Goal: Information Seeking & Learning: Learn about a topic

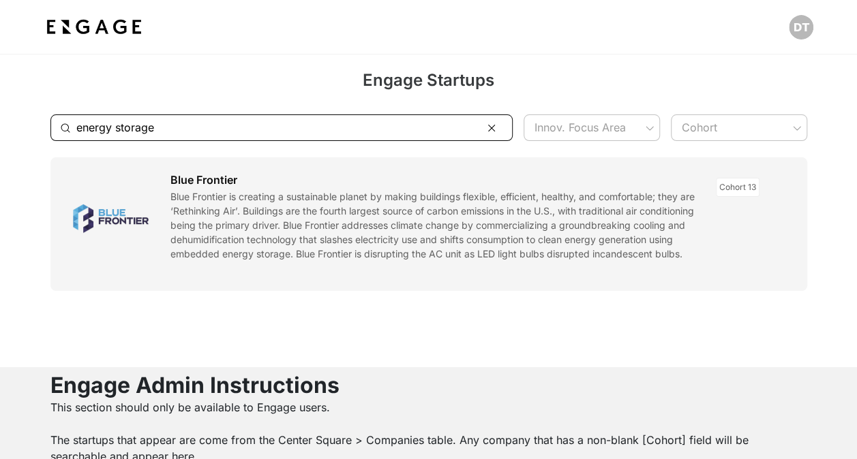
drag, startPoint x: 264, startPoint y: 128, endPoint x: 15, endPoint y: 121, distance: 249.5
click at [15, 121] on div "​ energy storage ​ Innov. Focus Area ​ Cohort ​" at bounding box center [428, 127] width 857 height 59
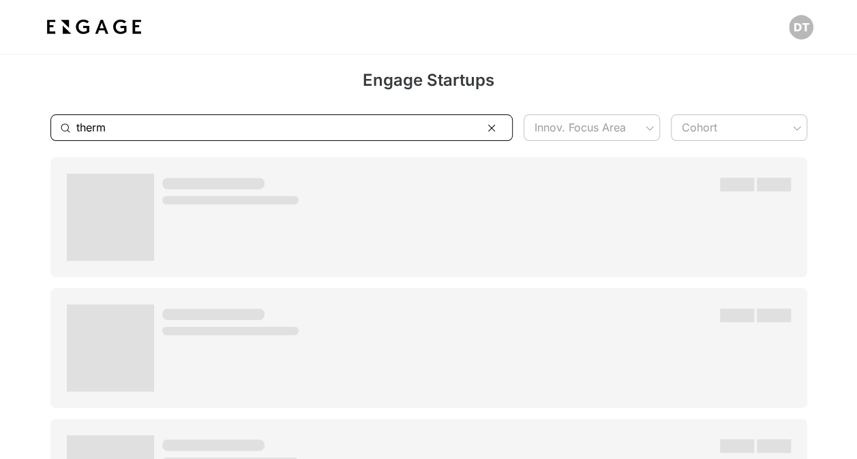
type input "therm"
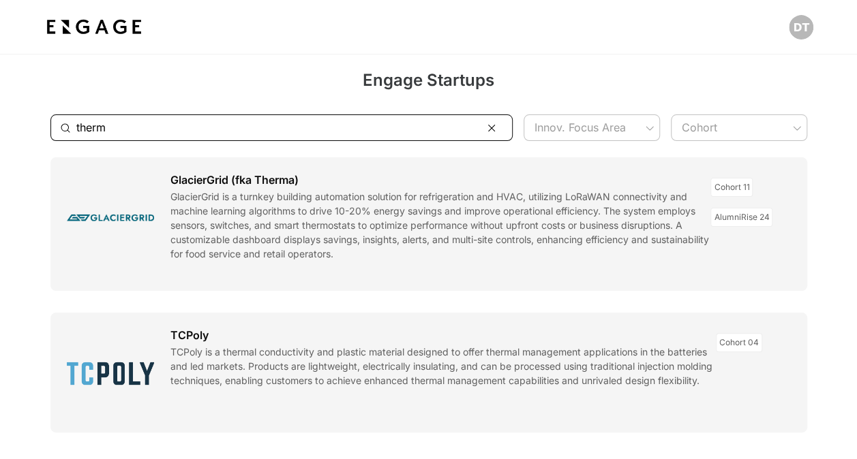
click at [349, 251] on link at bounding box center [428, 224] width 756 height 134
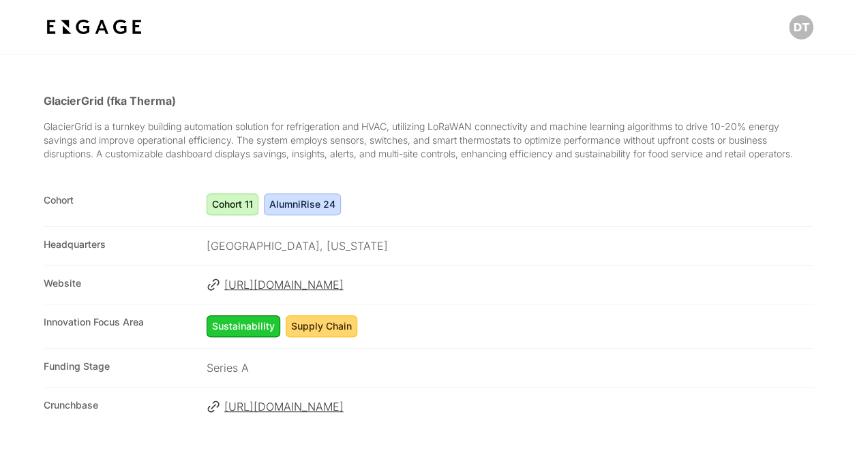
scroll to position [204, 0]
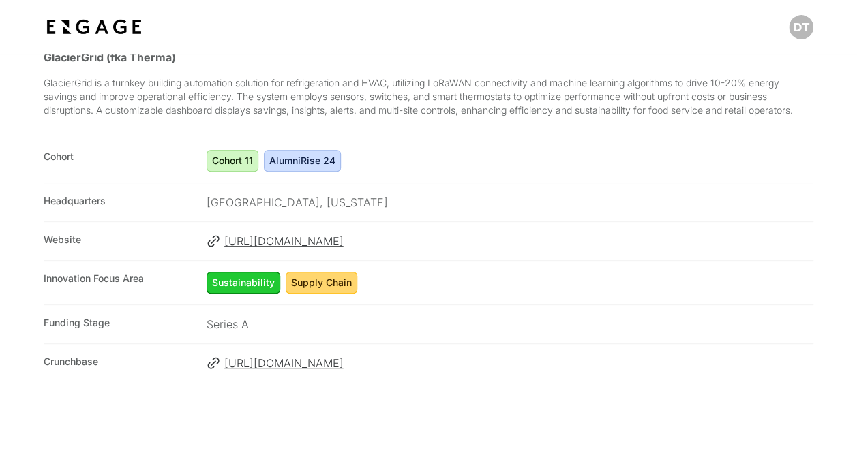
click at [292, 237] on span "[URL][DOMAIN_NAME]" at bounding box center [518, 241] width 589 height 16
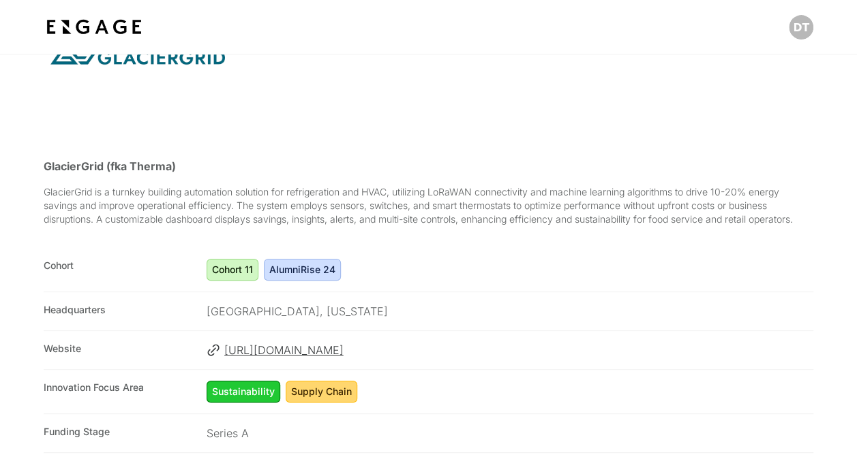
scroll to position [0, 0]
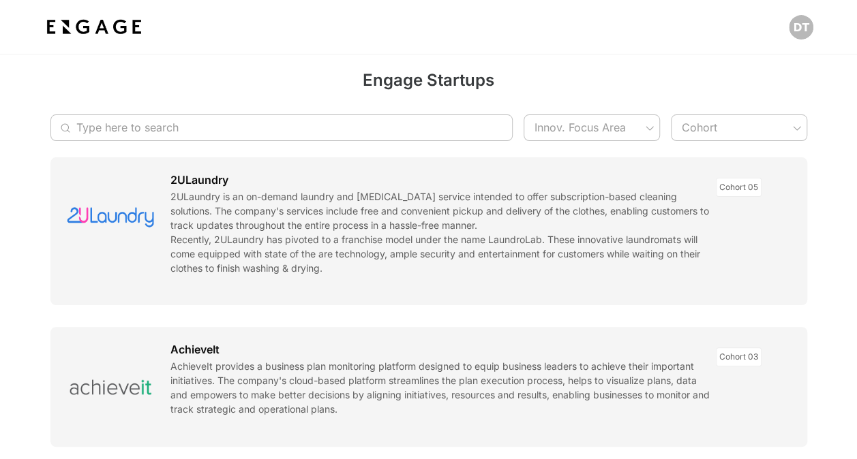
click at [207, 132] on input "Type here to search" at bounding box center [274, 127] width 396 height 27
paste input "Ground Source Heat Sink"
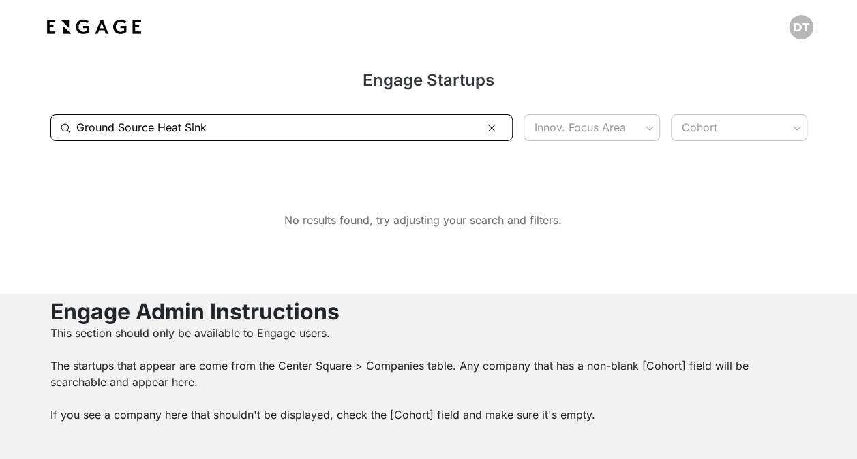
drag, startPoint x: 228, startPoint y: 126, endPoint x: 18, endPoint y: 125, distance: 209.2
click at [19, 125] on div "​ Ground Source Heat Sink ​ Innov. Focus Area ​ Cohort ​" at bounding box center [428, 127] width 857 height 59
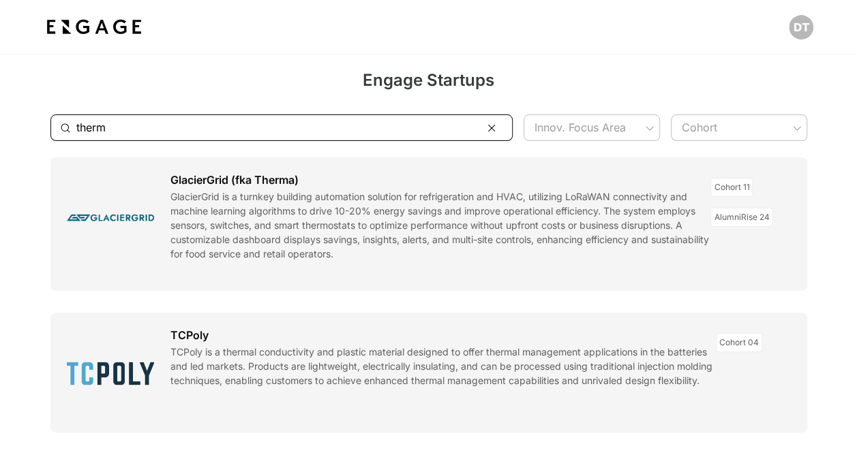
drag, startPoint x: 155, startPoint y: 122, endPoint x: 23, endPoint y: 121, distance: 132.2
click at [23, 121] on div "​ therm ​ Innov. Focus Area ​ Cohort ​" at bounding box center [428, 127] width 857 height 59
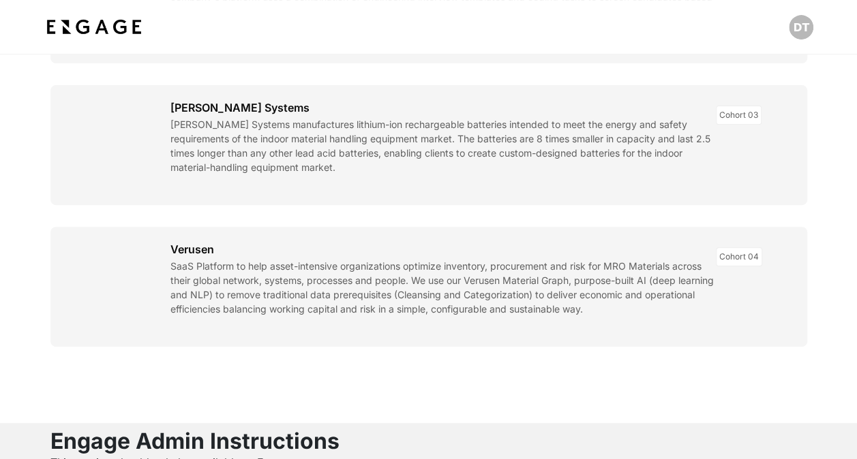
scroll to position [273, 0]
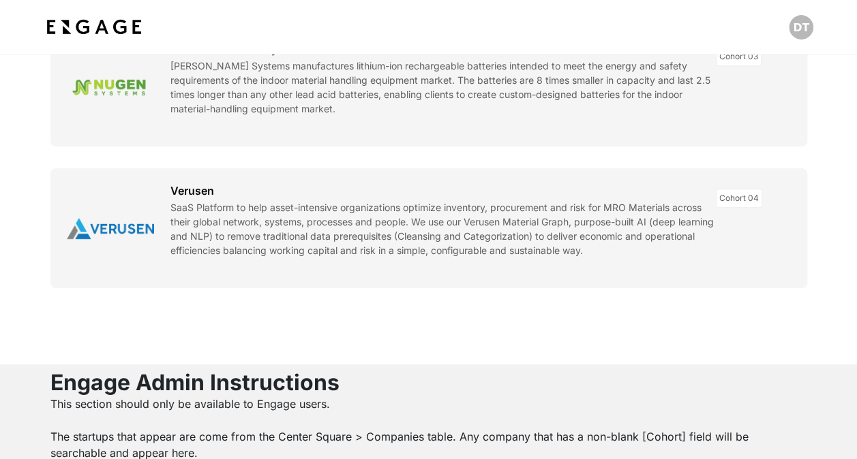
type input "geo"
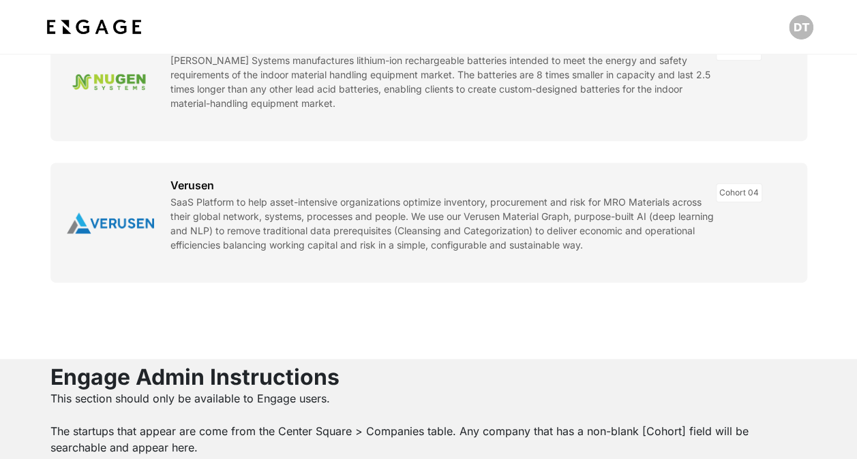
scroll to position [82, 0]
